Goal: Entertainment & Leisure: Consume media (video, audio)

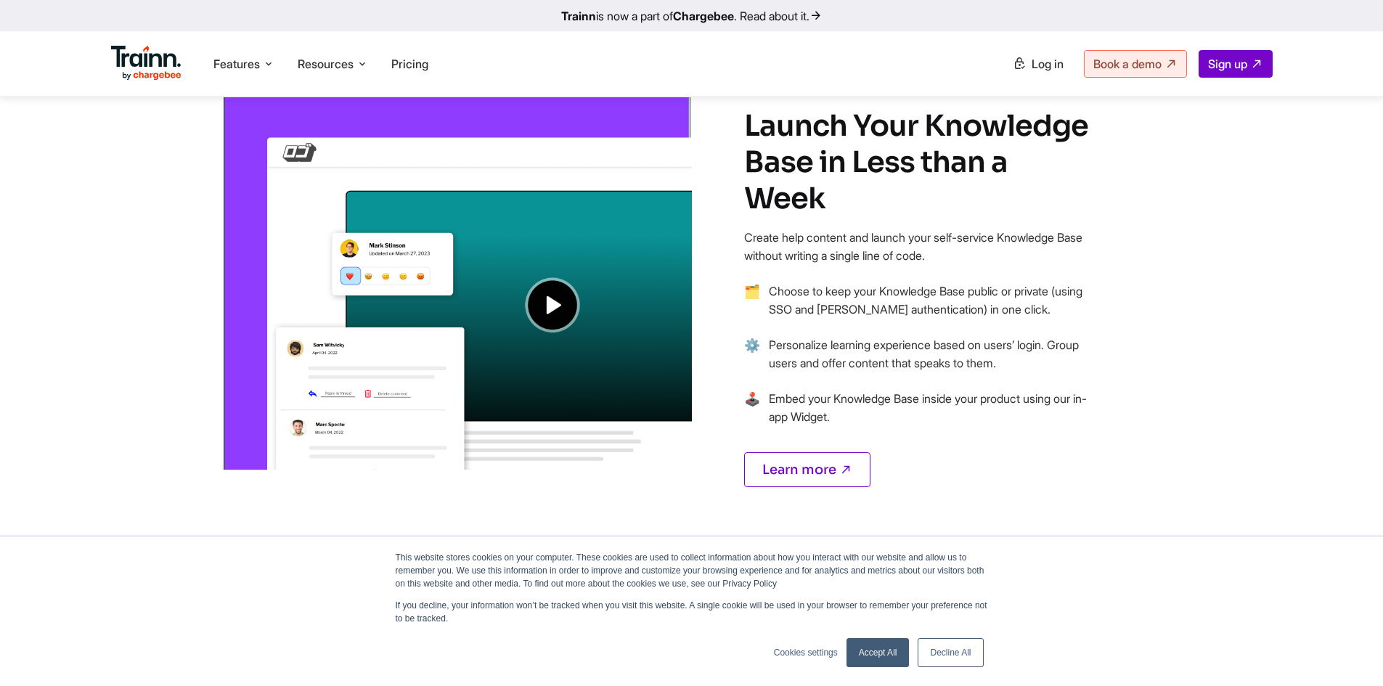
scroll to position [1129, 0]
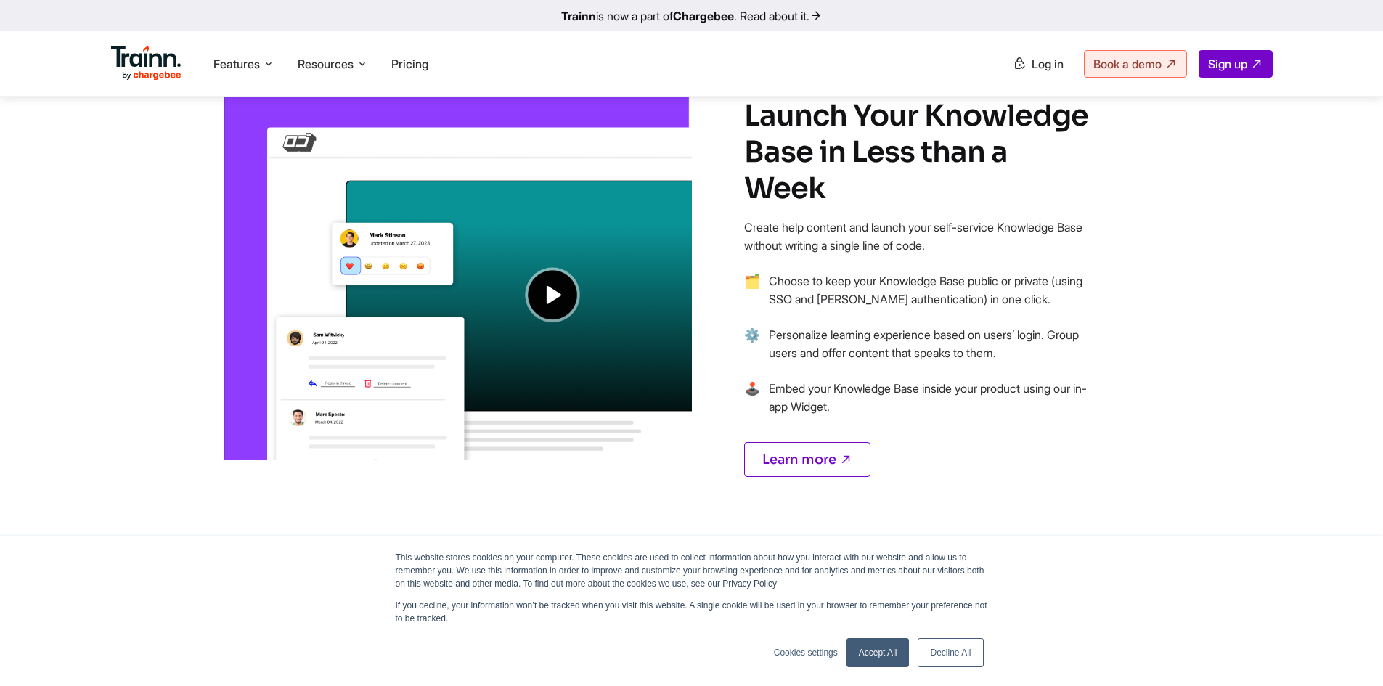
click at [542, 293] on img at bounding box center [456, 262] width 470 height 393
click at [551, 293] on img at bounding box center [456, 262] width 470 height 393
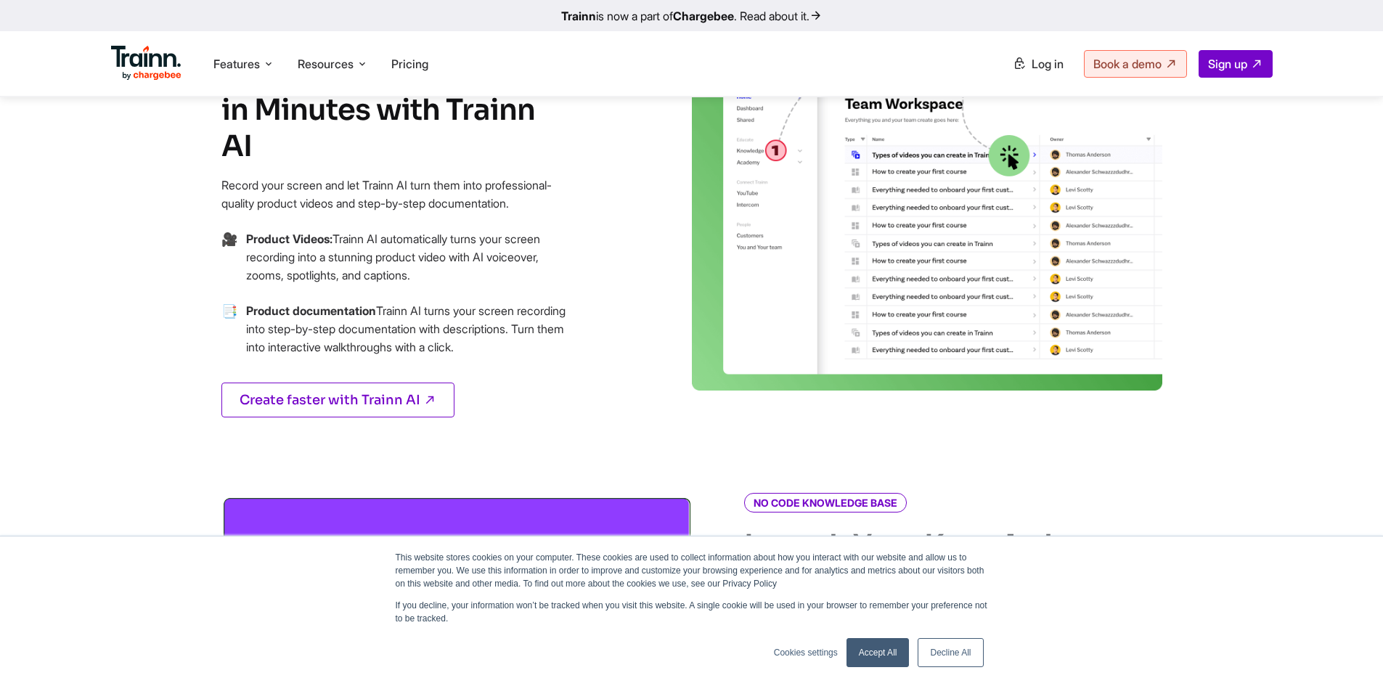
scroll to position [756, 0]
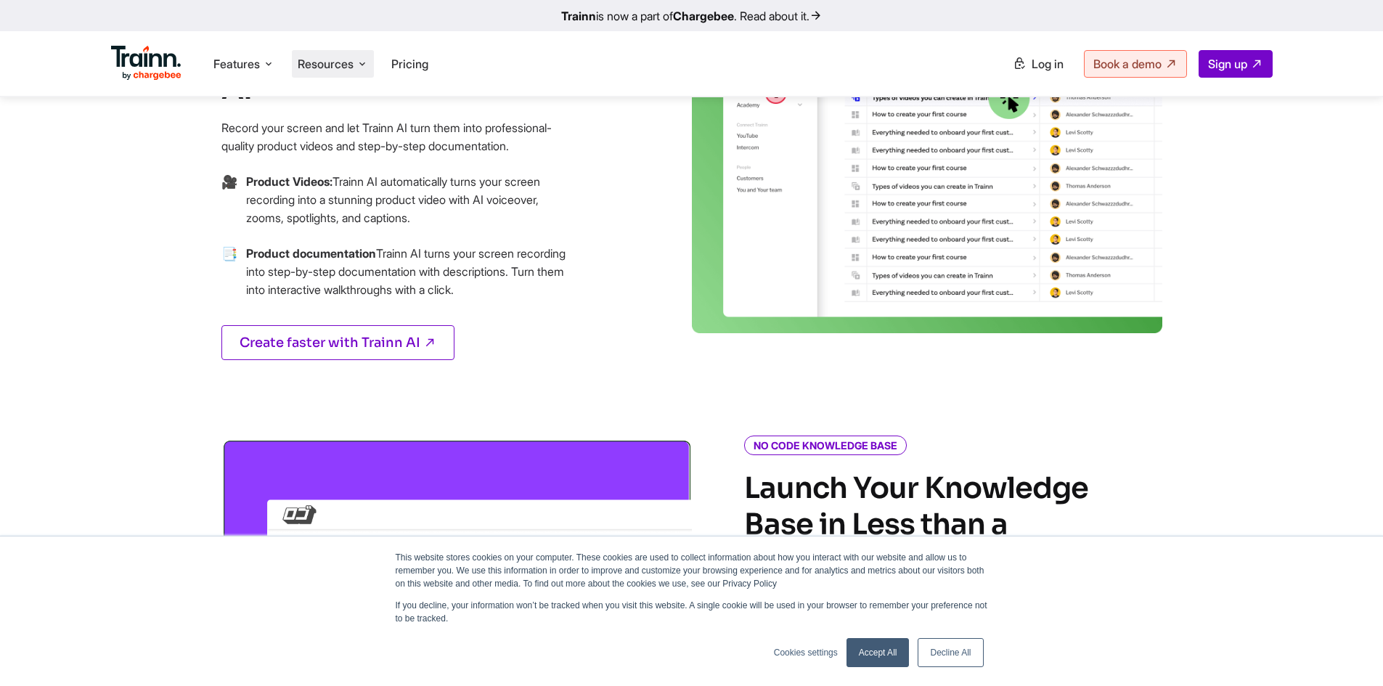
click at [333, 57] on span "Resources" at bounding box center [326, 64] width 56 height 16
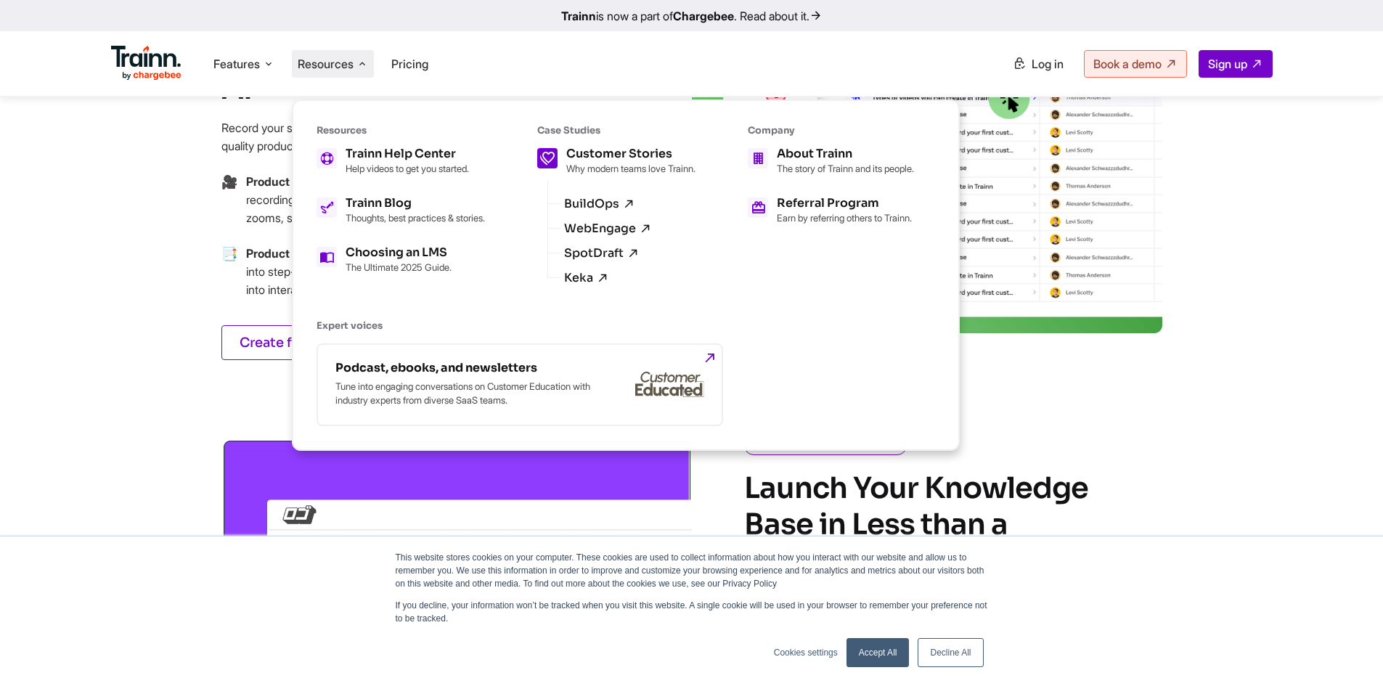
click at [606, 158] on h5 "Customer Stories" at bounding box center [630, 154] width 129 height 12
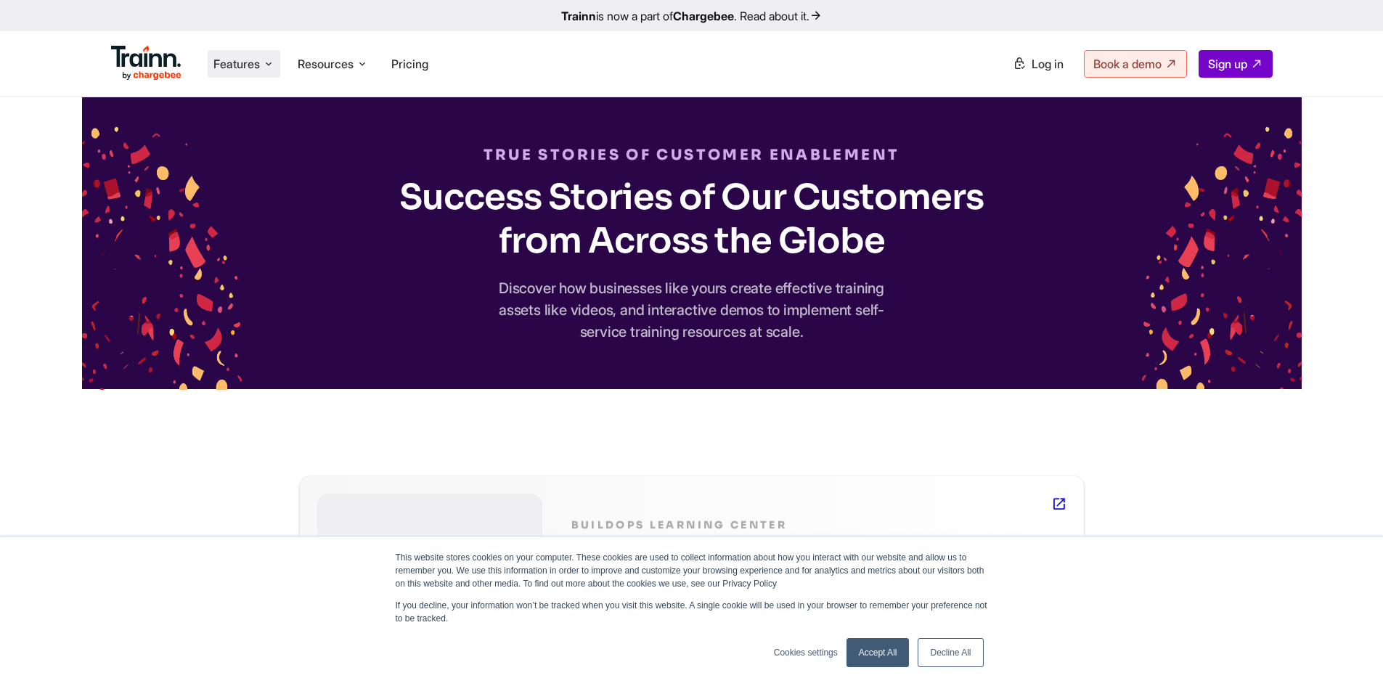
click at [252, 56] on span "Features" at bounding box center [236, 64] width 46 height 16
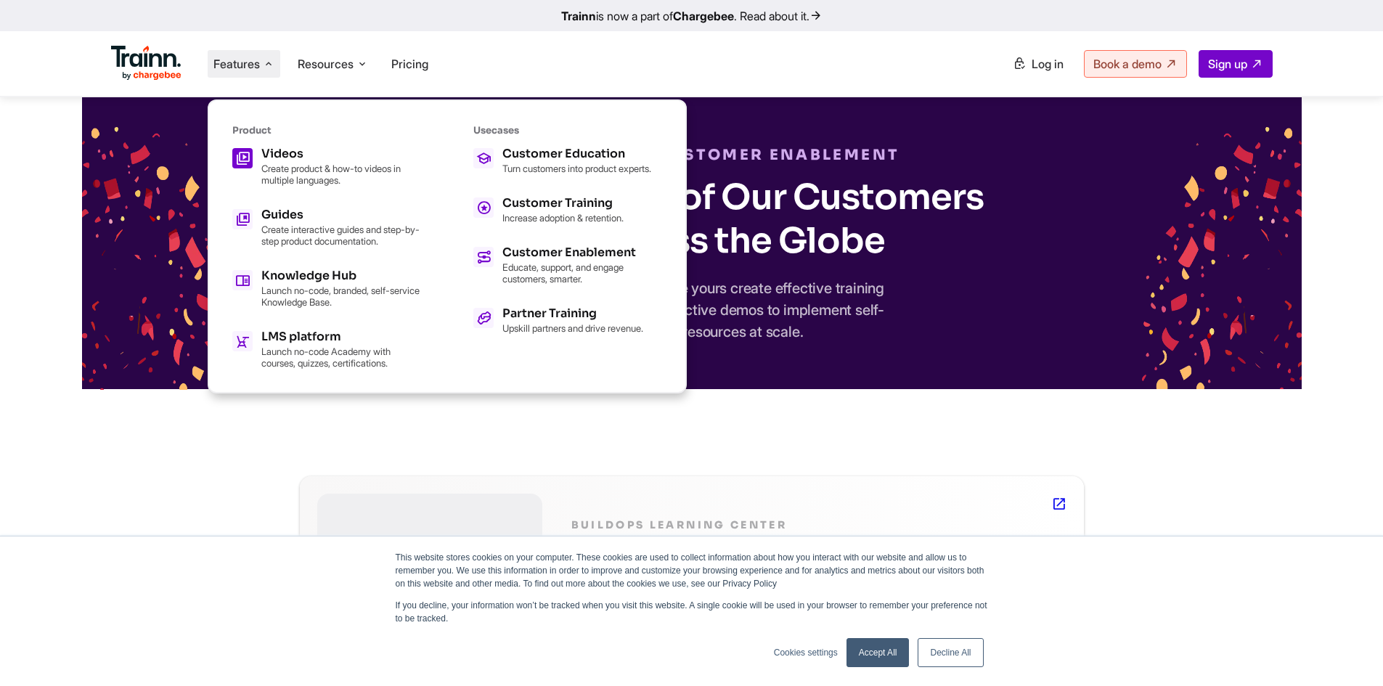
click at [292, 155] on h5 "Videos" at bounding box center [341, 154] width 160 height 12
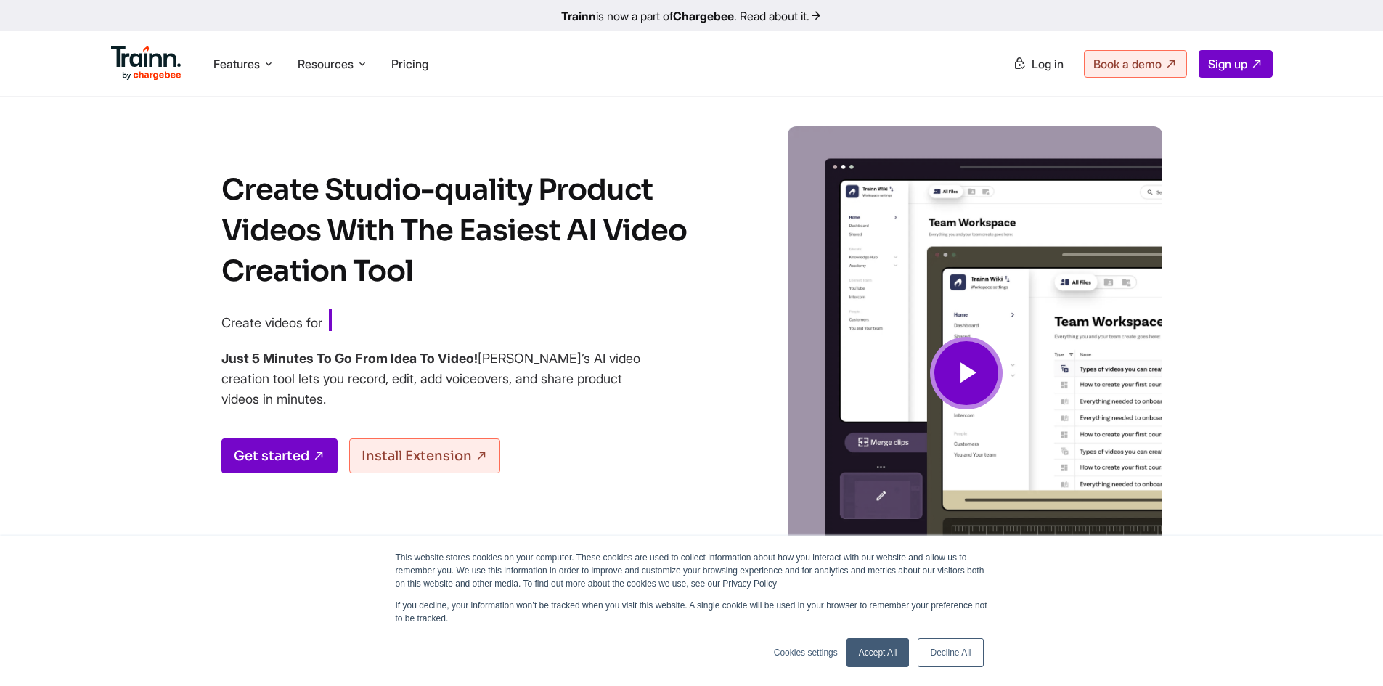
click at [963, 653] on link "Decline All" at bounding box center [950, 652] width 65 height 29
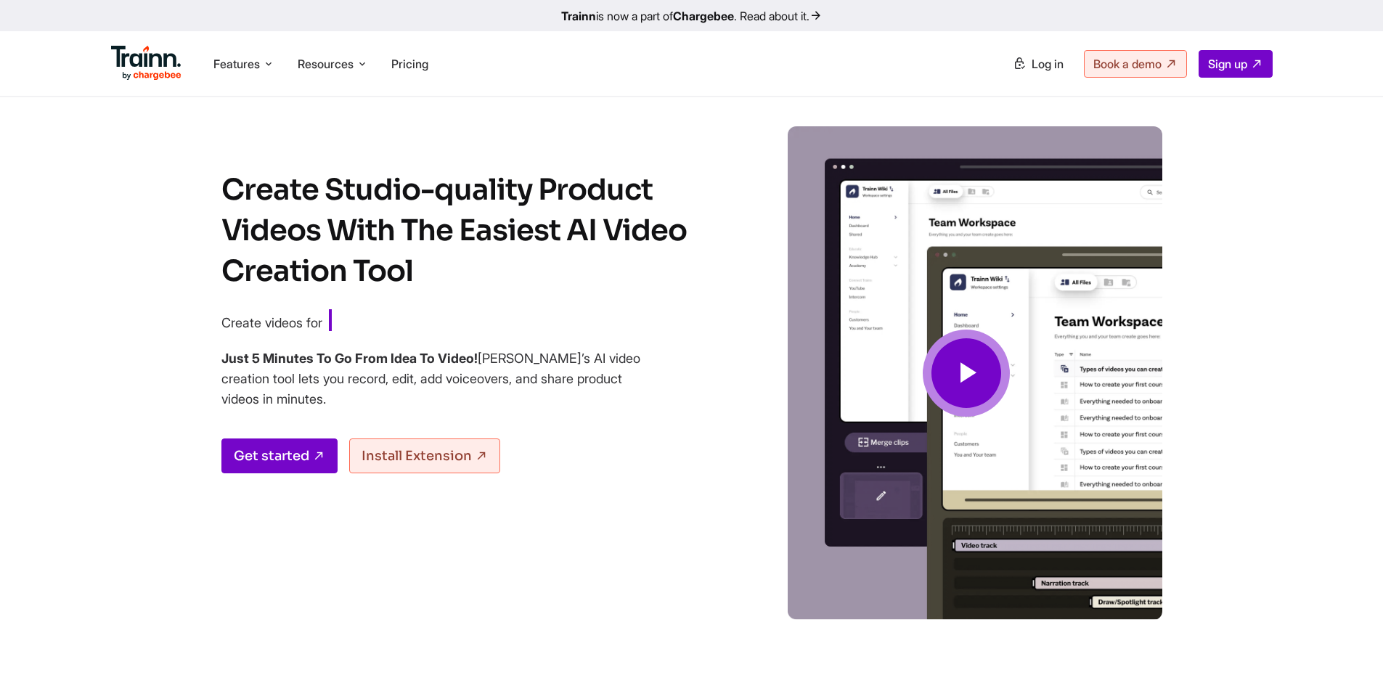
click at [967, 374] on icon at bounding box center [966, 373] width 35 height 49
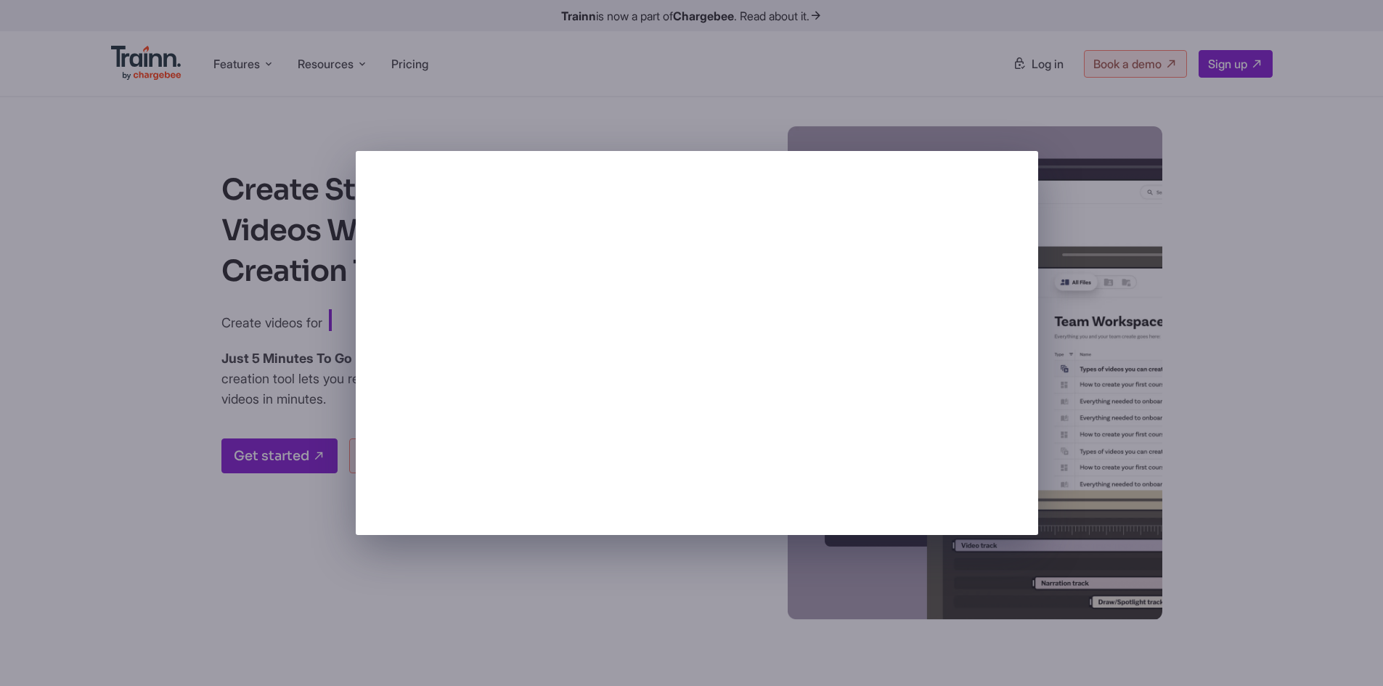
click at [444, 92] on div at bounding box center [691, 343] width 1383 height 686
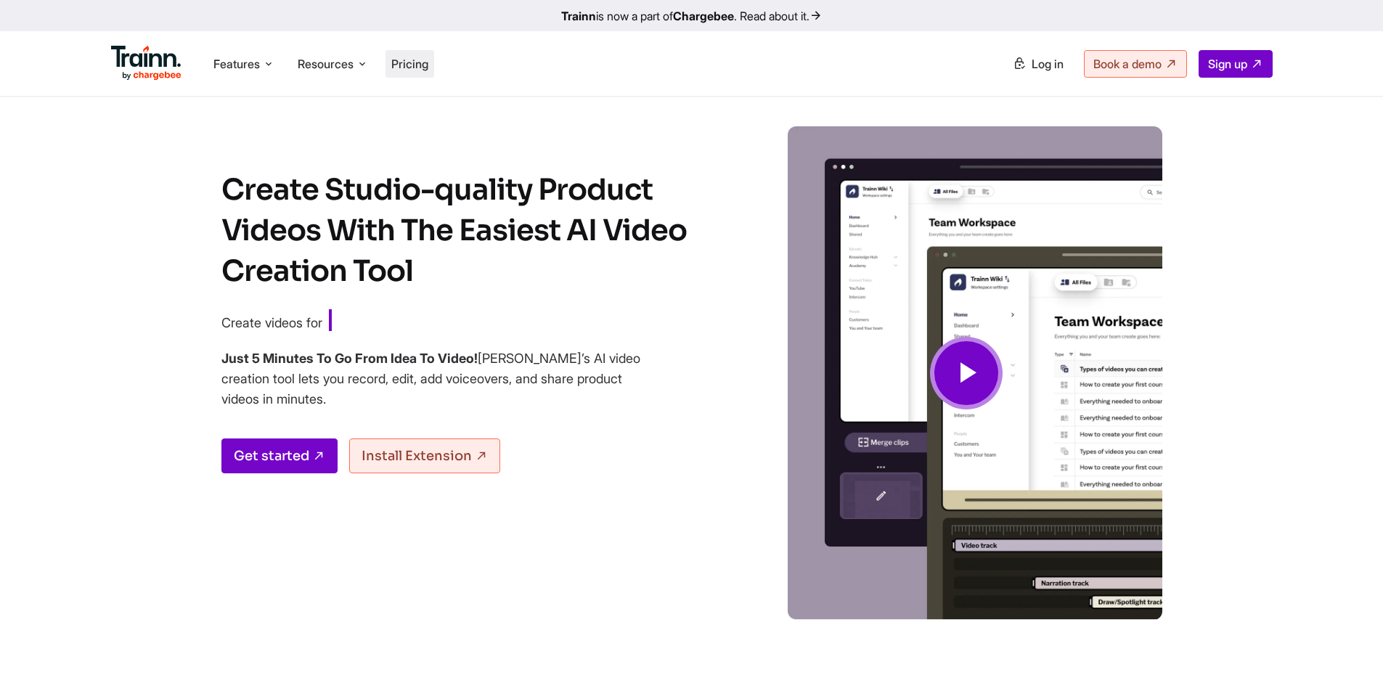
click at [405, 62] on span "Pricing" at bounding box center [409, 64] width 37 height 15
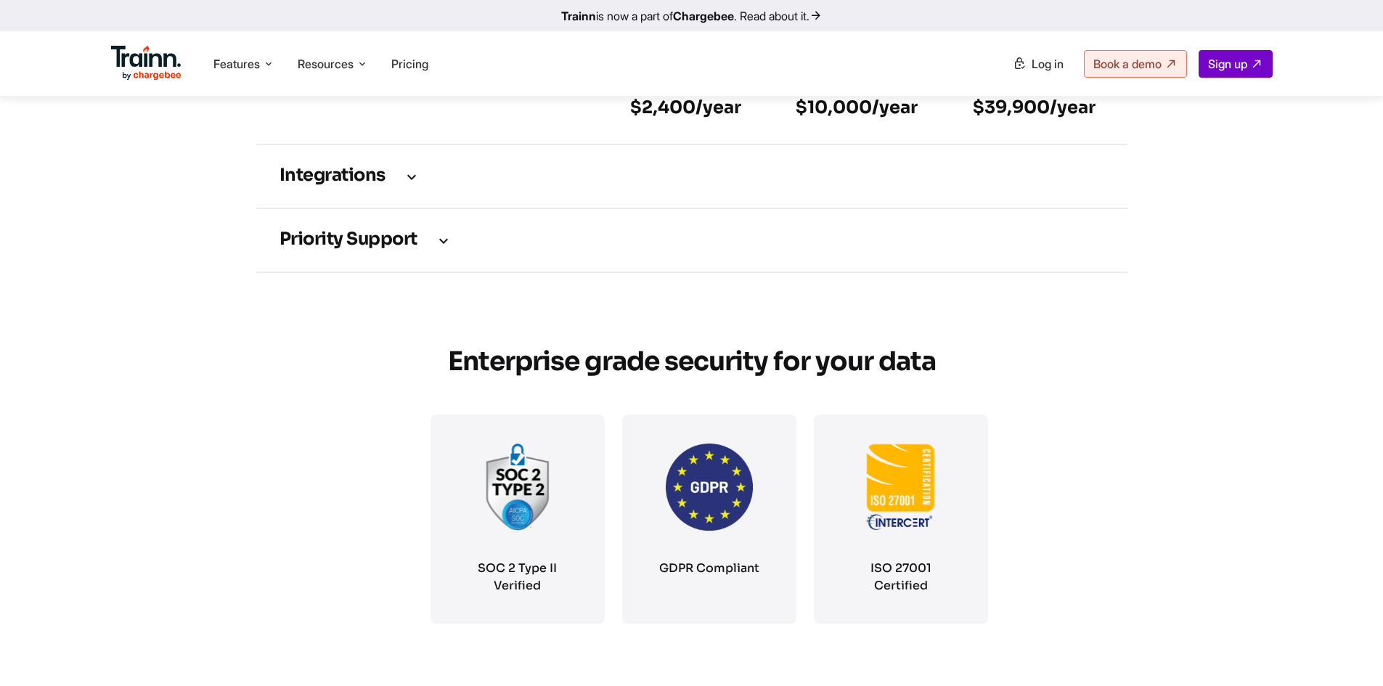
scroll to position [2307, 0]
